Goal: Use online tool/utility: Utilize a website feature to perform a specific function

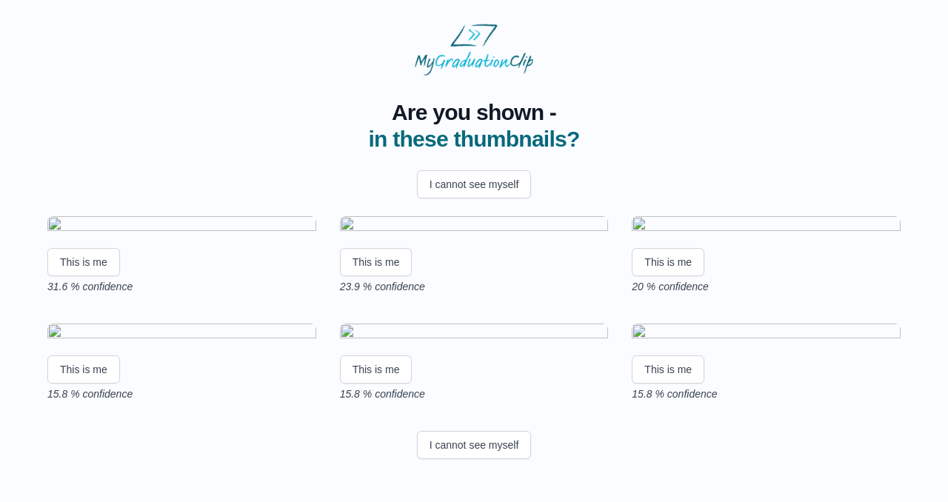
scroll to position [28, 0]
click at [382, 276] on button "This is me" at bounding box center [376, 262] width 73 height 28
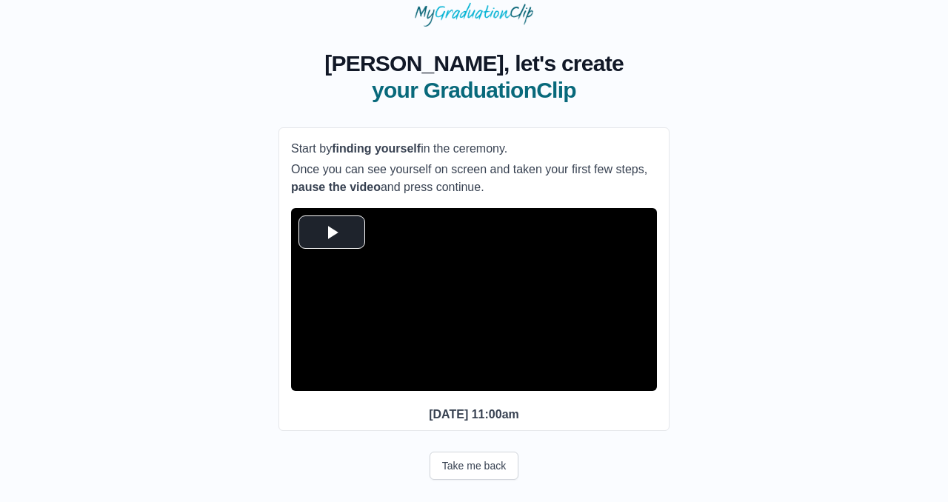
scroll to position [87, 0]
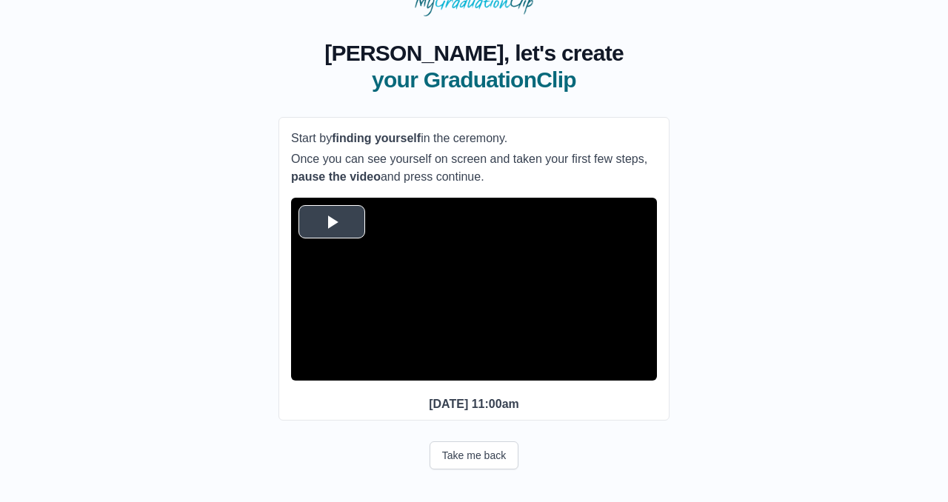
click at [332, 221] on span "Video Player" at bounding box center [332, 221] width 0 height 0
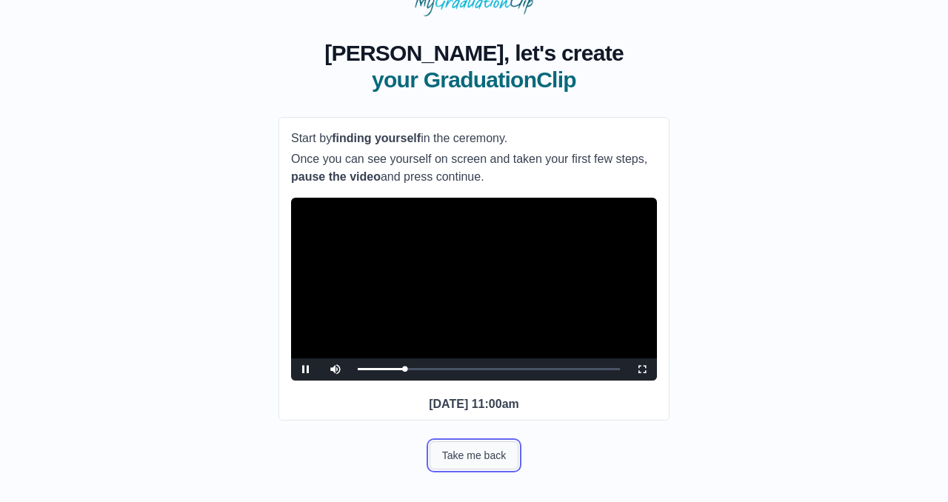
click at [493, 453] on button "Take me back" at bounding box center [474, 455] width 89 height 28
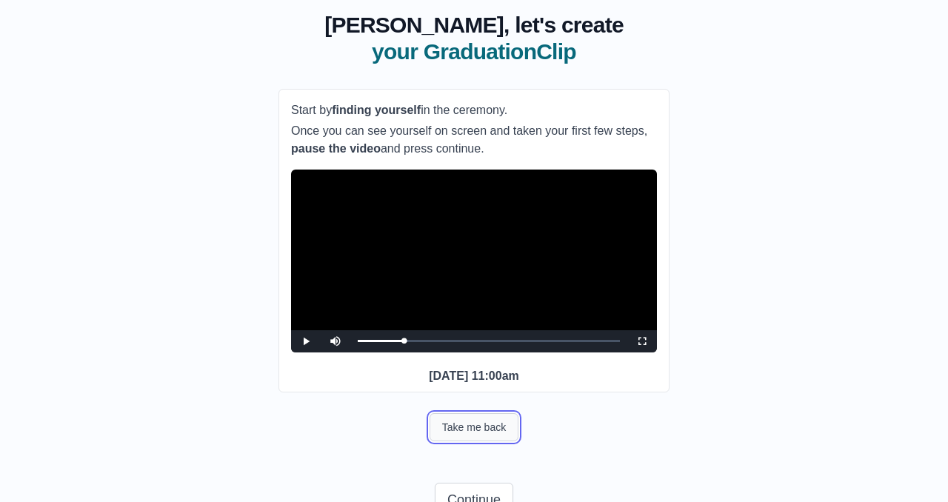
click at [493, 441] on button "Take me back" at bounding box center [474, 427] width 89 height 28
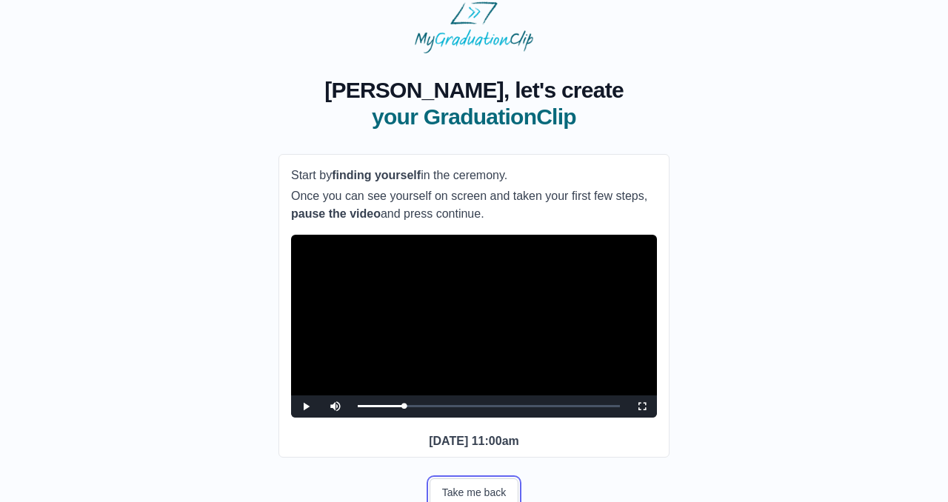
scroll to position [0, 0]
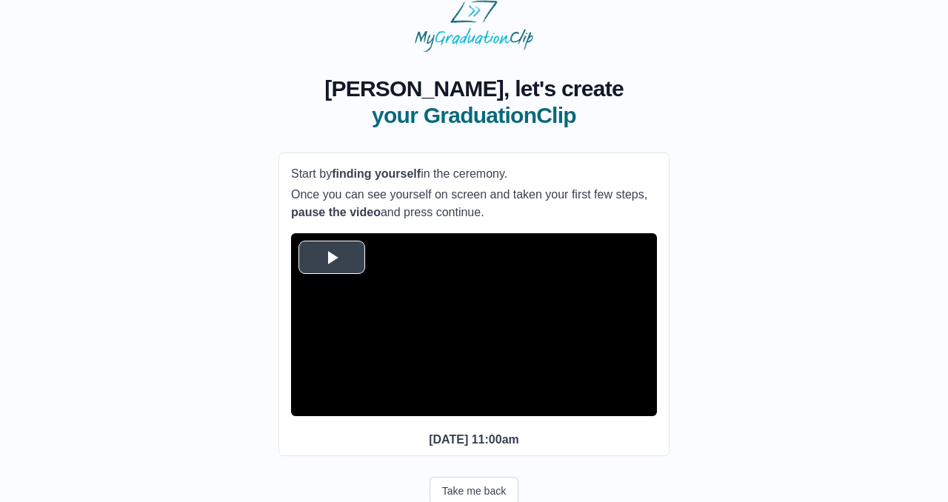
scroll to position [33, 0]
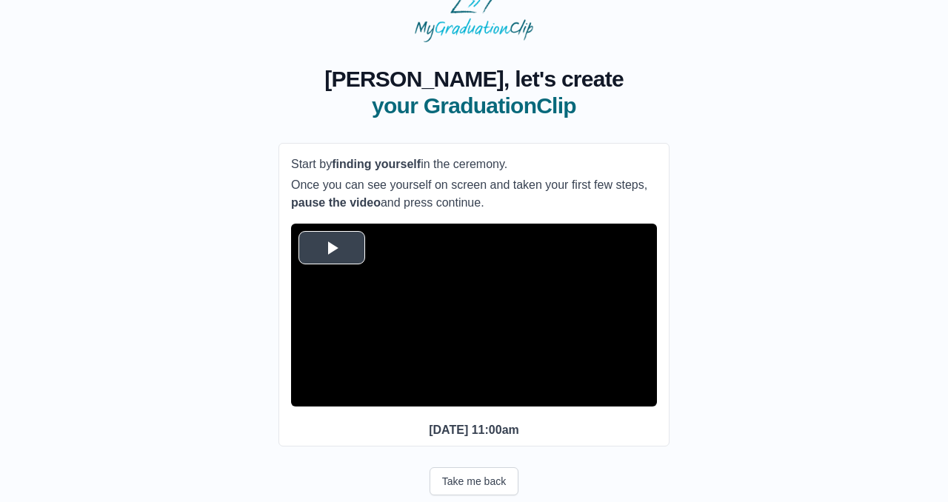
click at [332, 247] on span "Video Player" at bounding box center [332, 247] width 0 height 0
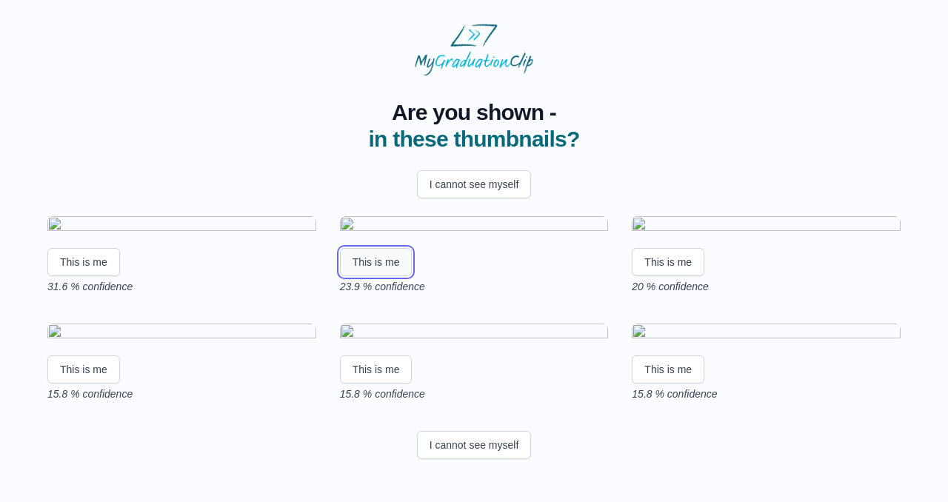
click at [380, 276] on button "This is me" at bounding box center [376, 262] width 73 height 28
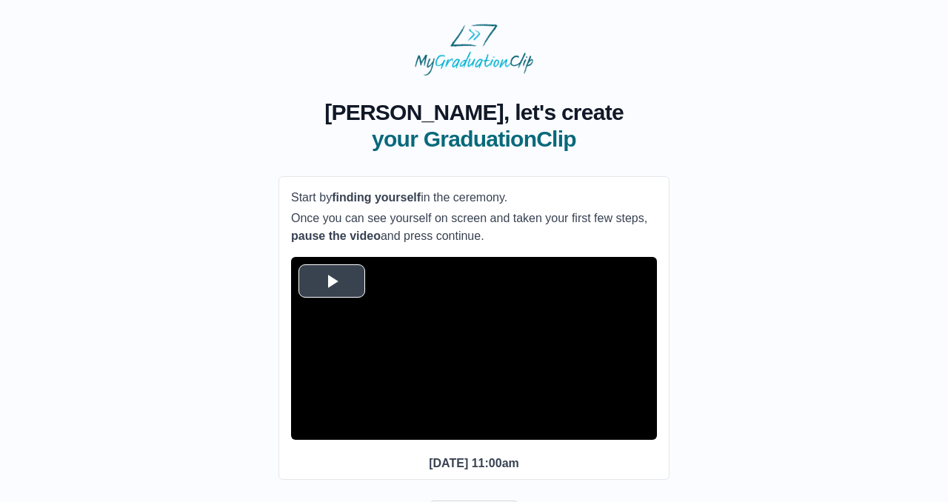
click at [332, 281] on span "Video Player" at bounding box center [332, 281] width 0 height 0
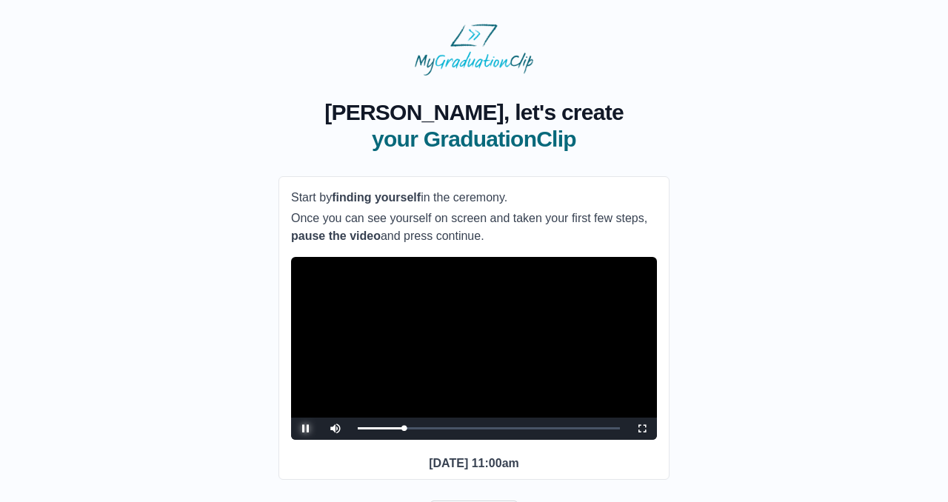
click at [306, 429] on span "Video Player" at bounding box center [306, 429] width 0 height 0
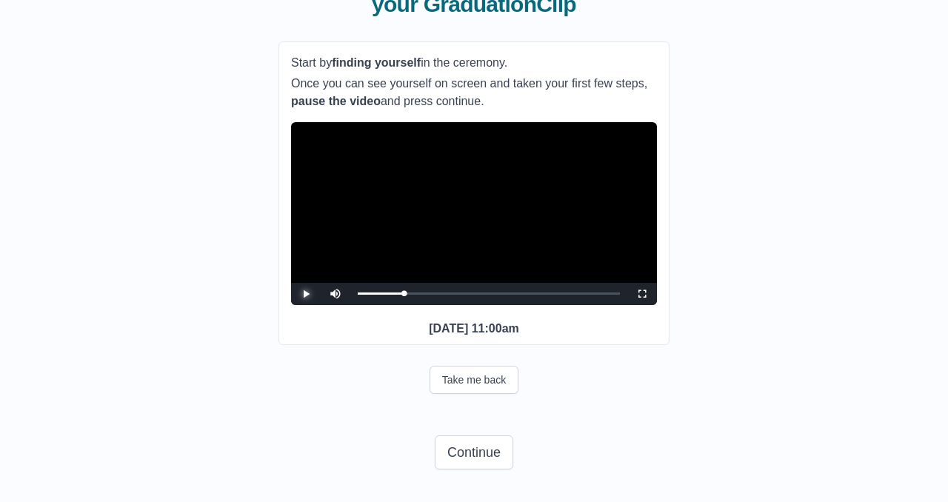
scroll to position [159, 0]
click at [462, 456] on button "Continue" at bounding box center [474, 453] width 79 height 34
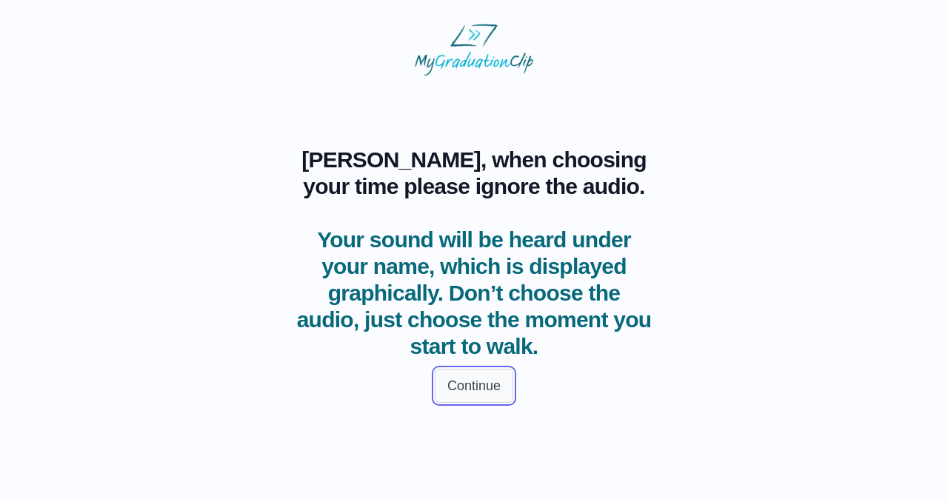
click at [458, 381] on button "Continue" at bounding box center [474, 386] width 79 height 34
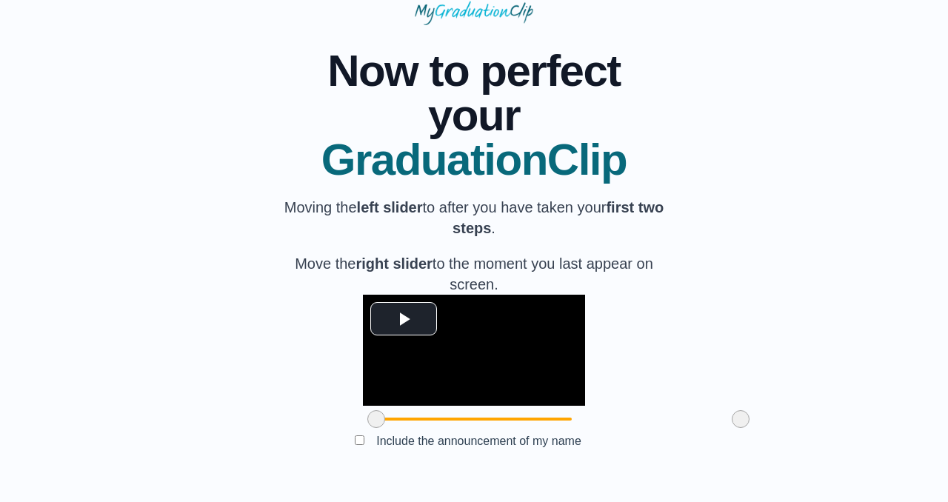
scroll to position [159, 0]
click at [404, 318] on span "Video Player" at bounding box center [404, 318] width 0 height 0
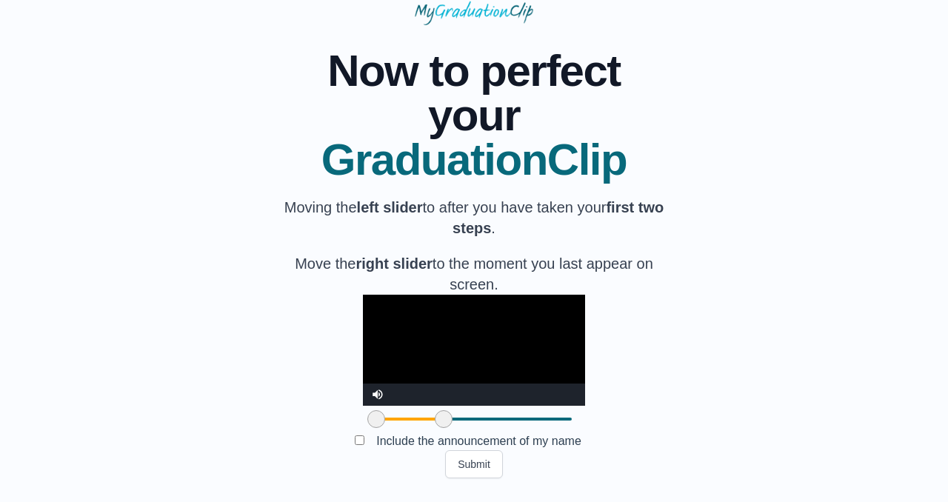
click at [435, 419] on span at bounding box center [444, 419] width 18 height 18
drag, startPoint x: 357, startPoint y: 421, endPoint x: 411, endPoint y: 425, distance: 54.2
click at [489, 425] on span at bounding box center [498, 419] width 18 height 18
click at [363, 295] on video "Video Player" at bounding box center [474, 350] width 222 height 111
drag, startPoint x: 413, startPoint y: 419, endPoint x: 373, endPoint y: 419, distance: 40.0
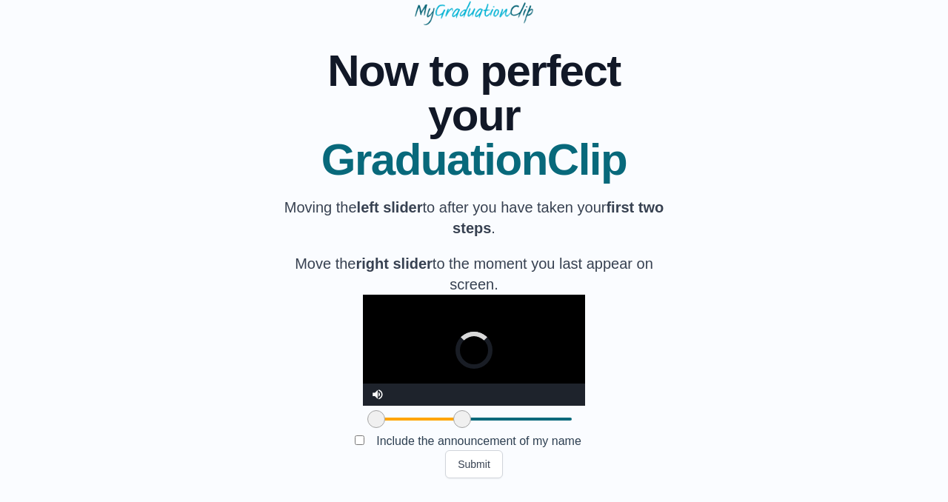
click at [453, 419] on span at bounding box center [462, 419] width 18 height 18
drag, startPoint x: 373, startPoint y: 419, endPoint x: 558, endPoint y: 437, distance: 186.0
click at [558, 437] on div "**********" at bounding box center [473, 251] width 391 height 453
click at [363, 295] on video "Video Player" at bounding box center [474, 350] width 222 height 111
click at [367, 416] on span at bounding box center [376, 419] width 18 height 18
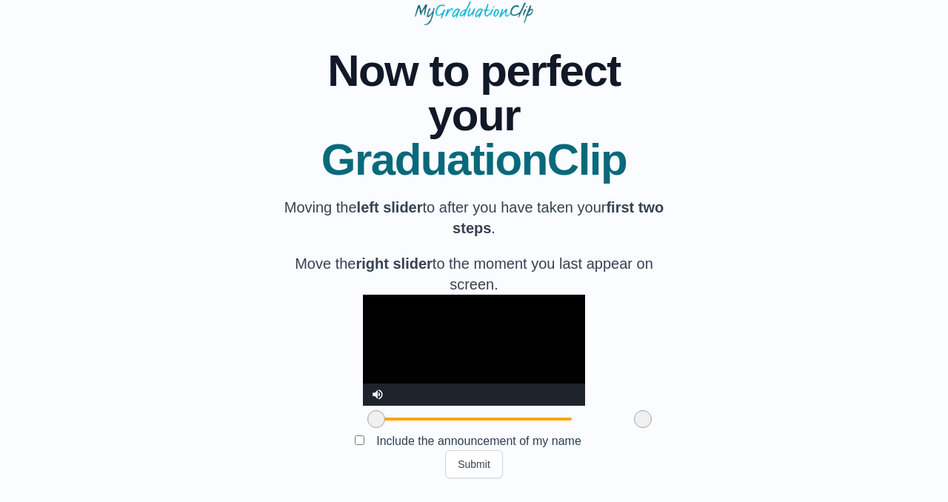
click at [367, 416] on span at bounding box center [376, 419] width 18 height 18
click at [363, 295] on video "Video Player" at bounding box center [474, 350] width 222 height 111
click at [359, 447] on div "Include the announcement of my name" at bounding box center [473, 442] width 391 height 18
drag, startPoint x: 558, startPoint y: 417, endPoint x: 478, endPoint y: 416, distance: 79.3
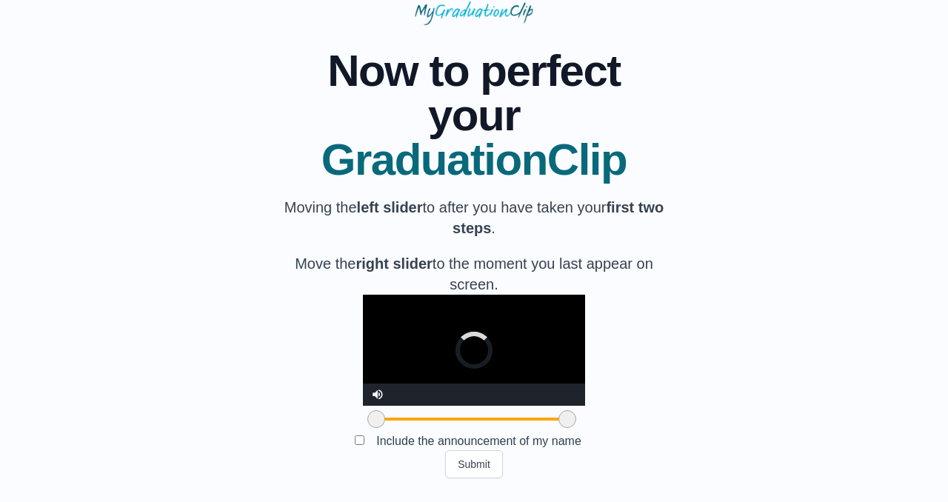
click at [558, 416] on span at bounding box center [567, 419] width 18 height 18
drag, startPoint x: 478, startPoint y: 416, endPoint x: 558, endPoint y: 423, distance: 80.3
click at [635, 423] on span at bounding box center [644, 419] width 18 height 18
drag, startPoint x: 291, startPoint y: 418, endPoint x: 309, endPoint y: 423, distance: 18.5
click at [385, 423] on span at bounding box center [394, 419] width 18 height 18
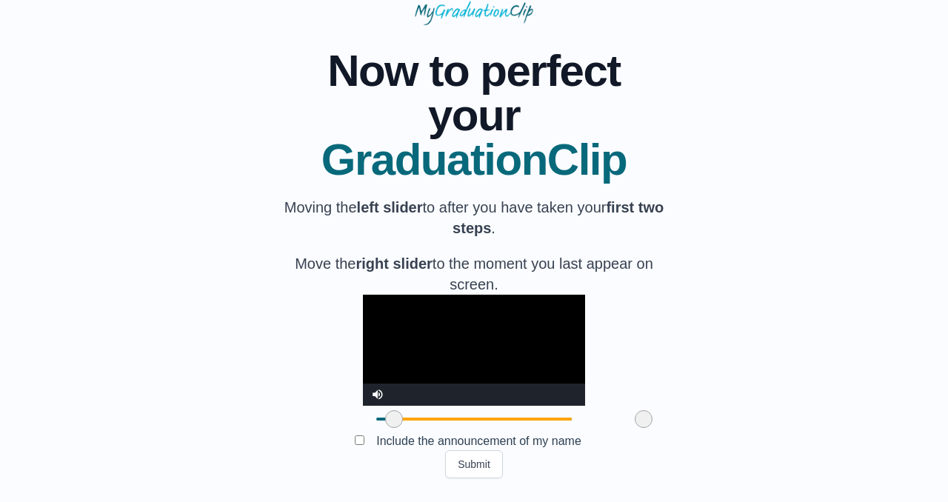
click at [444, 321] on video "Video Player" at bounding box center [474, 350] width 222 height 111
drag, startPoint x: 308, startPoint y: 421, endPoint x: 348, endPoint y: 424, distance: 40.1
click at [425, 424] on span at bounding box center [434, 419] width 18 height 18
click at [395, 299] on video "Video Player" at bounding box center [474, 350] width 222 height 111
click at [420, 421] on span at bounding box center [429, 419] width 18 height 18
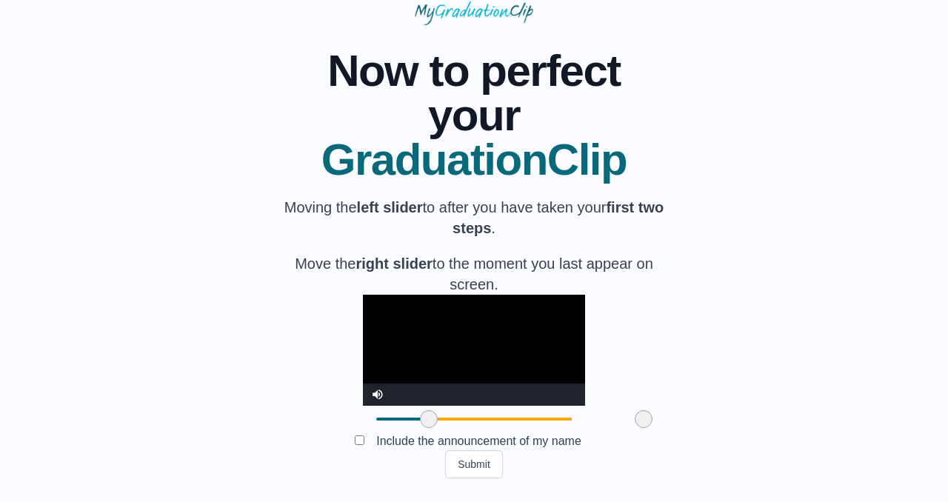
click at [387, 316] on video "Video Player" at bounding box center [474, 350] width 222 height 111
drag, startPoint x: 558, startPoint y: 421, endPoint x: 563, endPoint y: 433, distance: 12.3
click at [635, 433] on div at bounding box center [648, 419] width 27 height 27
click at [383, 311] on video "Video Player" at bounding box center [474, 350] width 222 height 111
click at [420, 423] on span at bounding box center [429, 419] width 18 height 18
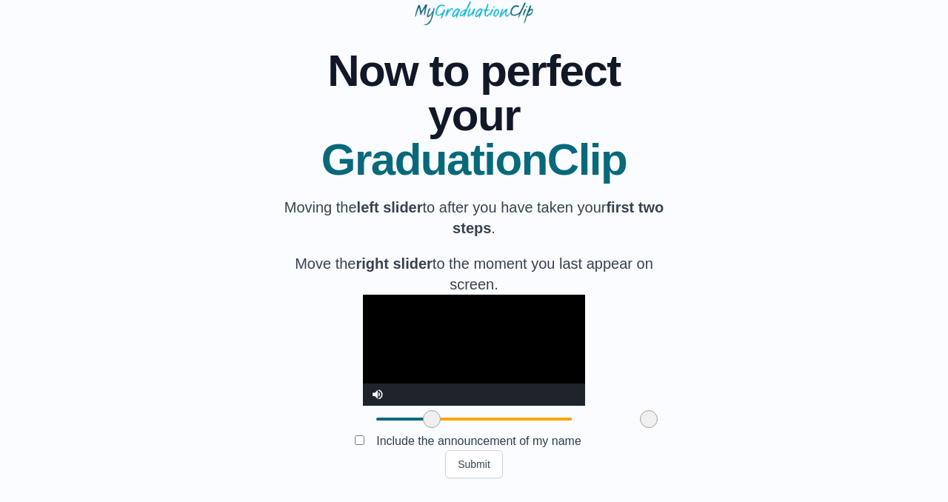
click at [423, 426] on span at bounding box center [432, 419] width 18 height 18
click at [472, 464] on button "Submit" at bounding box center [474, 464] width 58 height 28
